Goal: Task Accomplishment & Management: Manage account settings

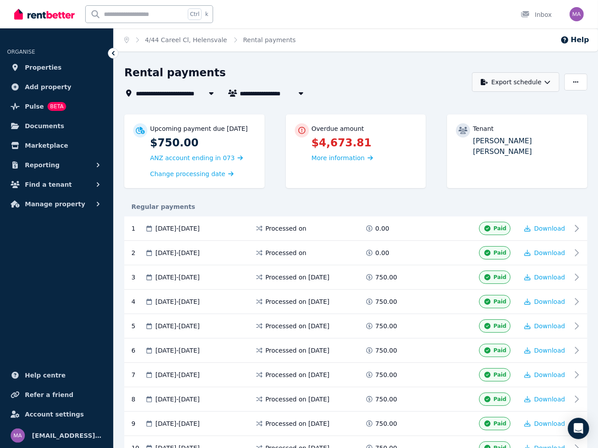
click at [538, 84] on button "Export schedule" at bounding box center [515, 82] width 87 height 20
click at [484, 105] on p "PDF" at bounding box center [487, 105] width 19 height 9
click at [35, 69] on span "Properties" at bounding box center [43, 67] width 37 height 11
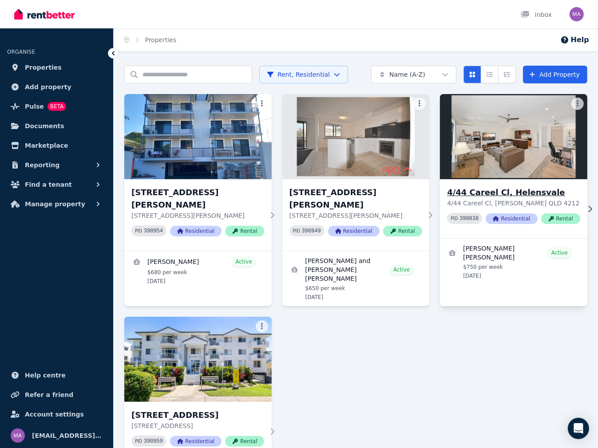
click at [484, 202] on p "4/44 Careel Cl, [PERSON_NAME] QLD 4212" at bounding box center [513, 203] width 133 height 9
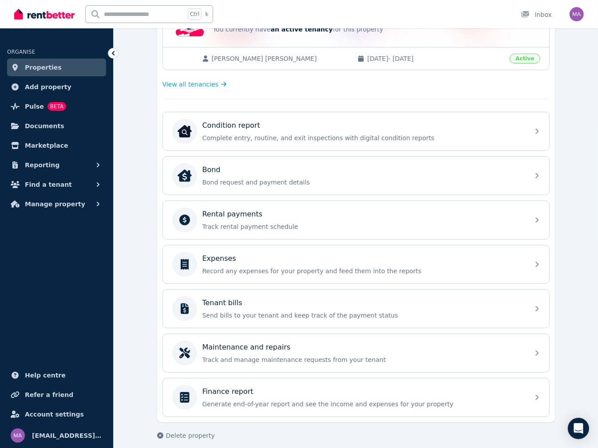
scroll to position [215, 0]
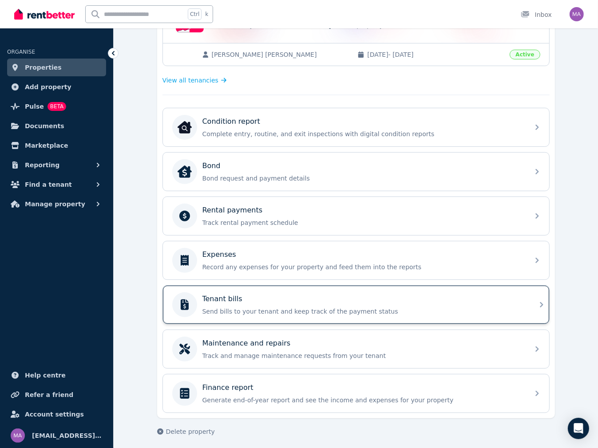
click at [291, 307] on p "Send bills to your tenant and keep track of the payment status" at bounding box center [362, 311] width 321 height 9
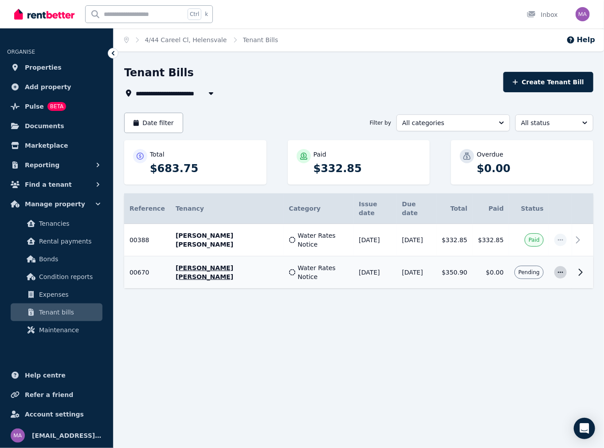
click at [558, 269] on icon "button" at bounding box center [560, 272] width 7 height 6
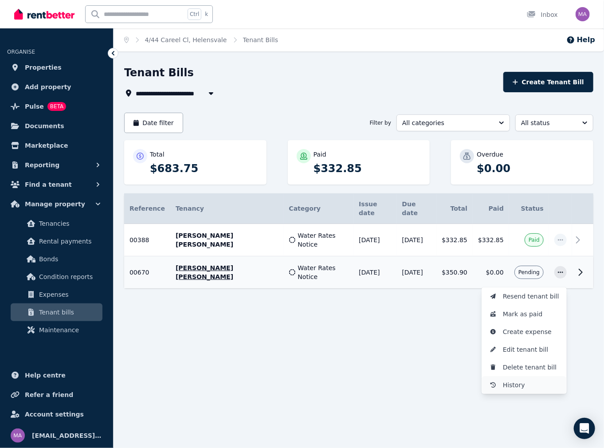
click at [513, 380] on span "History" at bounding box center [531, 385] width 57 height 11
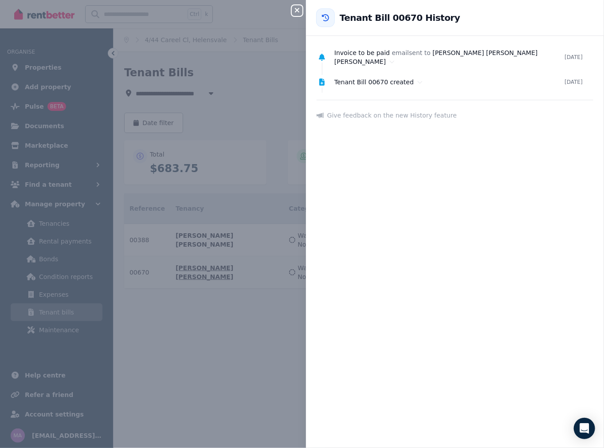
click at [240, 329] on div "Close panel Back to Tenant Bill 00670 History Invoice to be paid email sent to …" at bounding box center [302, 224] width 604 height 448
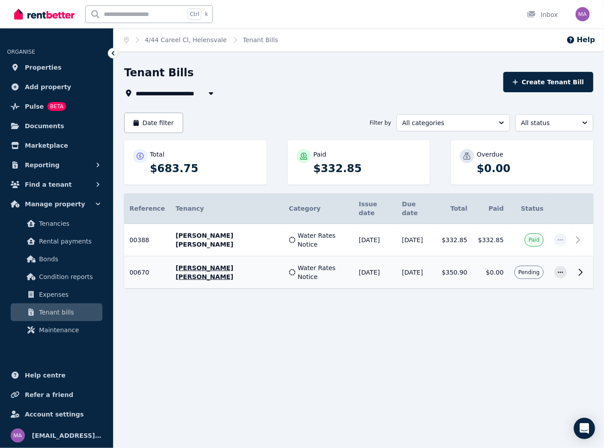
click at [579, 267] on icon at bounding box center [580, 272] width 11 height 11
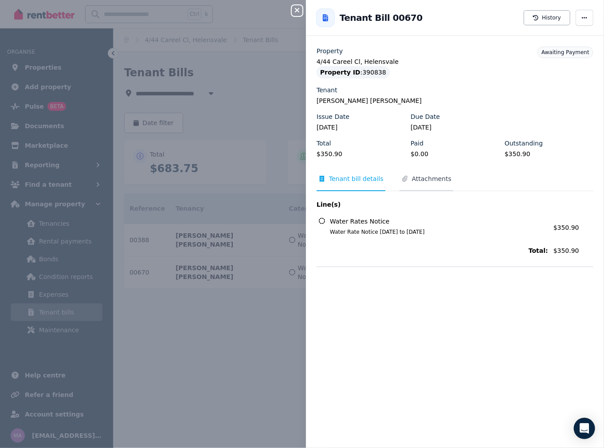
click at [419, 181] on span "Attachments" at bounding box center [431, 178] width 39 height 9
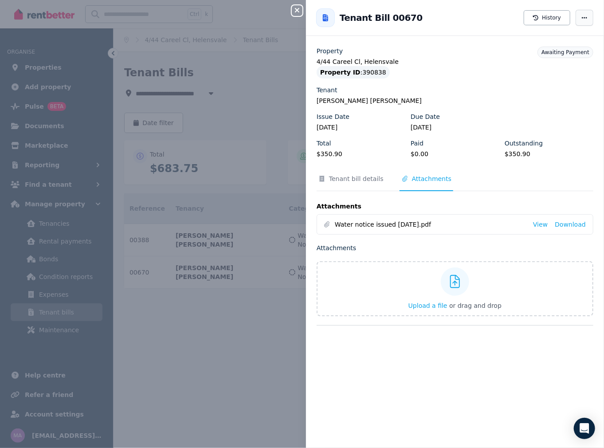
click at [582, 13] on span "button" at bounding box center [585, 18] width 18 height 16
click at [373, 182] on span "Tenant bill details" at bounding box center [356, 178] width 55 height 9
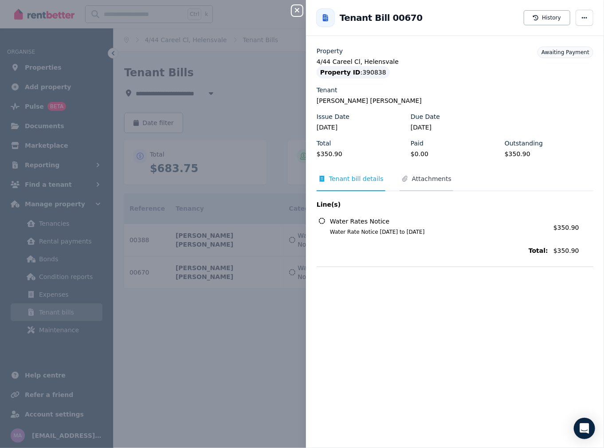
click at [435, 181] on span "Attachments" at bounding box center [431, 178] width 39 height 9
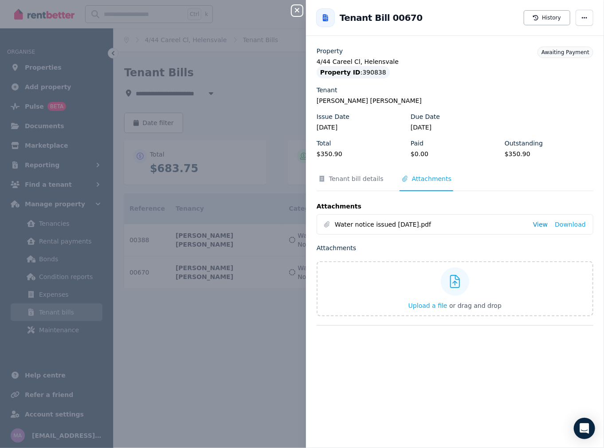
click at [538, 226] on link "View" at bounding box center [540, 224] width 15 height 9
